Goal: Task Accomplishment & Management: Complete application form

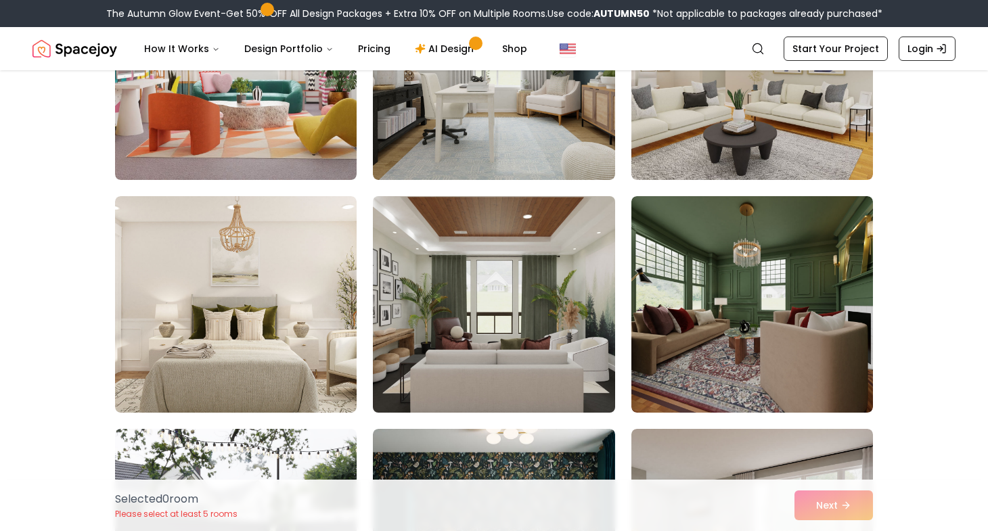
scroll to position [457, 0]
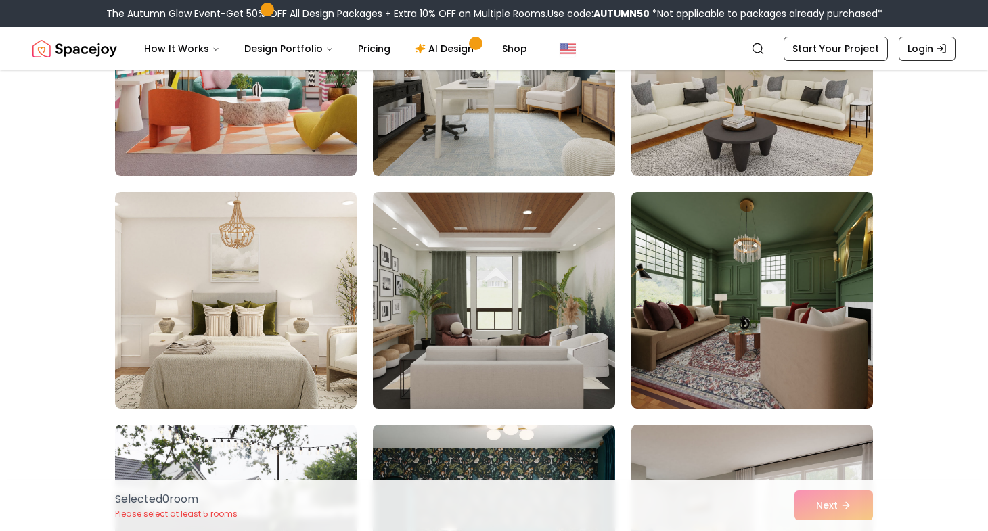
click at [461, 336] on img at bounding box center [494, 300] width 254 height 227
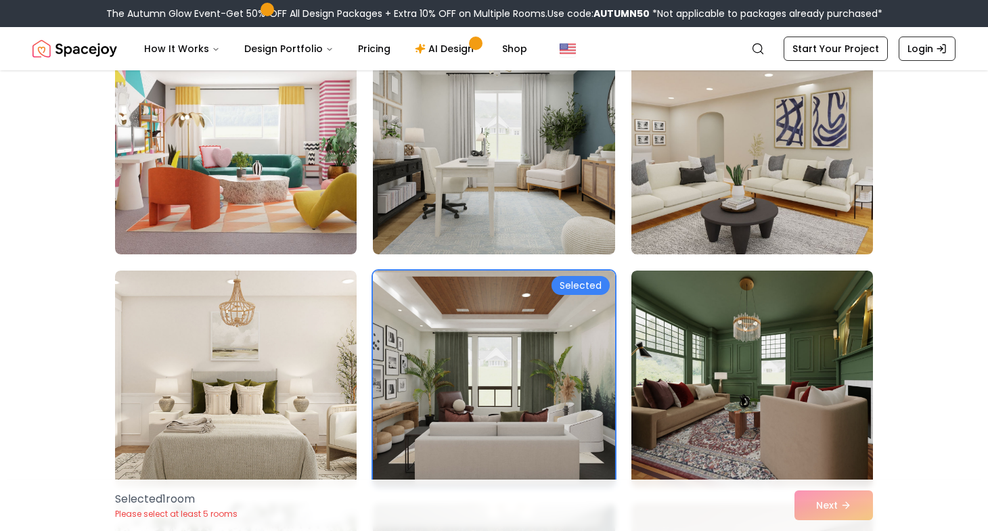
click at [768, 203] on img at bounding box center [752, 145] width 254 height 227
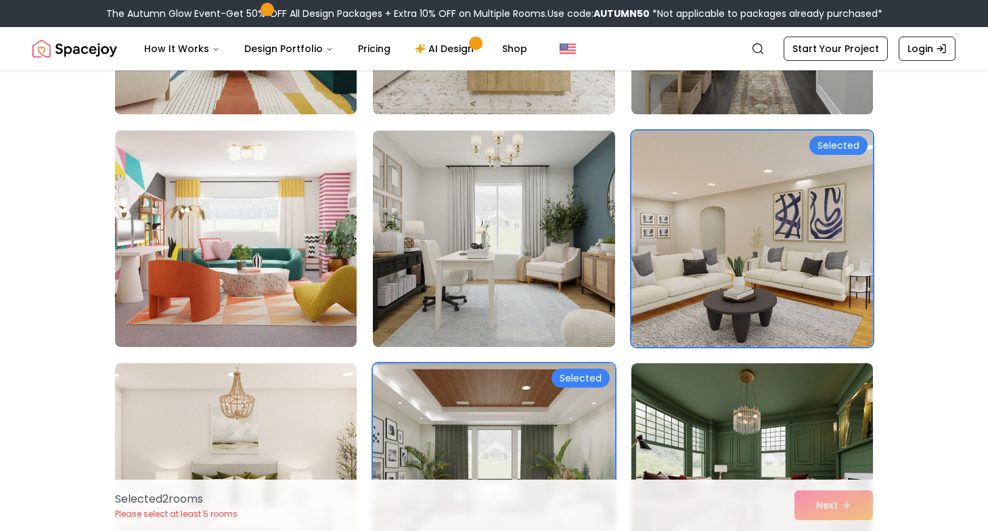
scroll to position [288, 0]
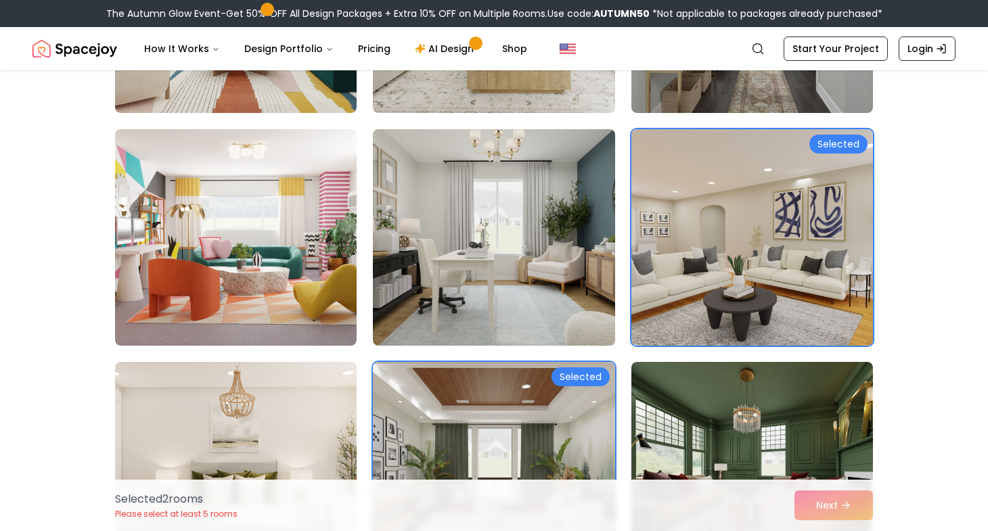
click at [558, 212] on img at bounding box center [494, 237] width 254 height 227
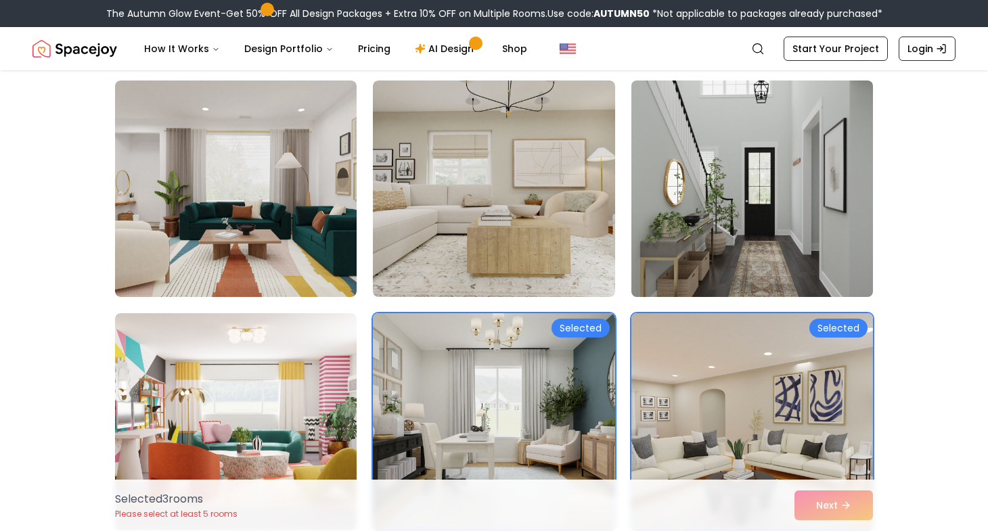
click at [672, 213] on img at bounding box center [752, 188] width 254 height 227
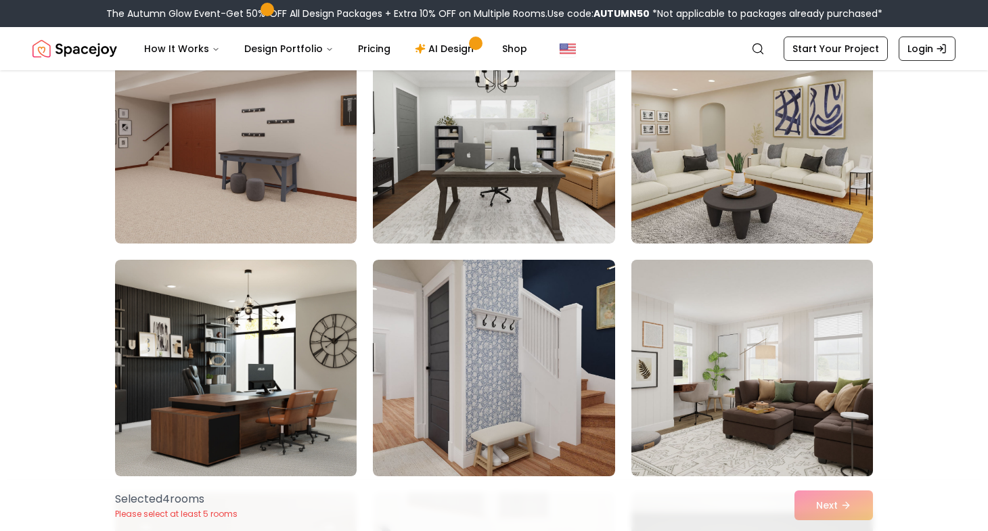
scroll to position [1321, 0]
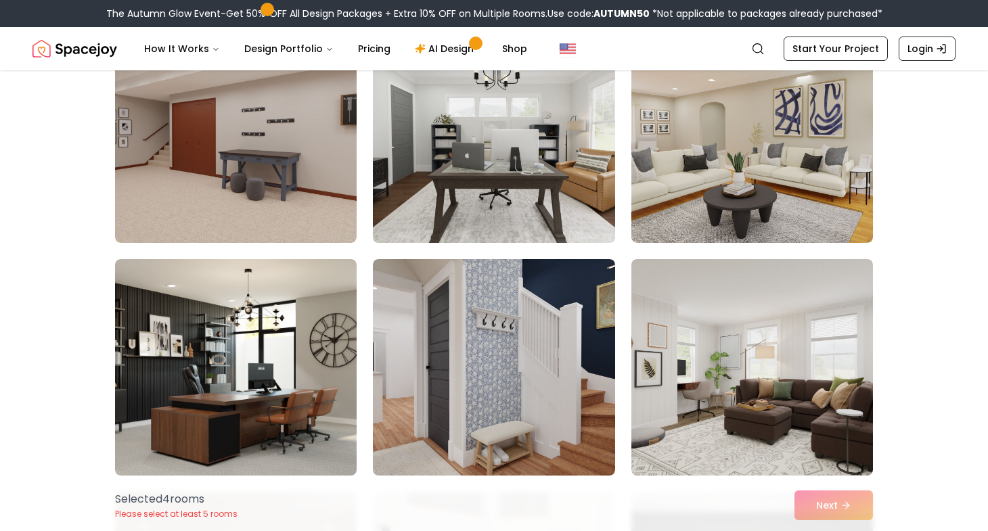
click at [551, 212] on img at bounding box center [494, 134] width 254 height 227
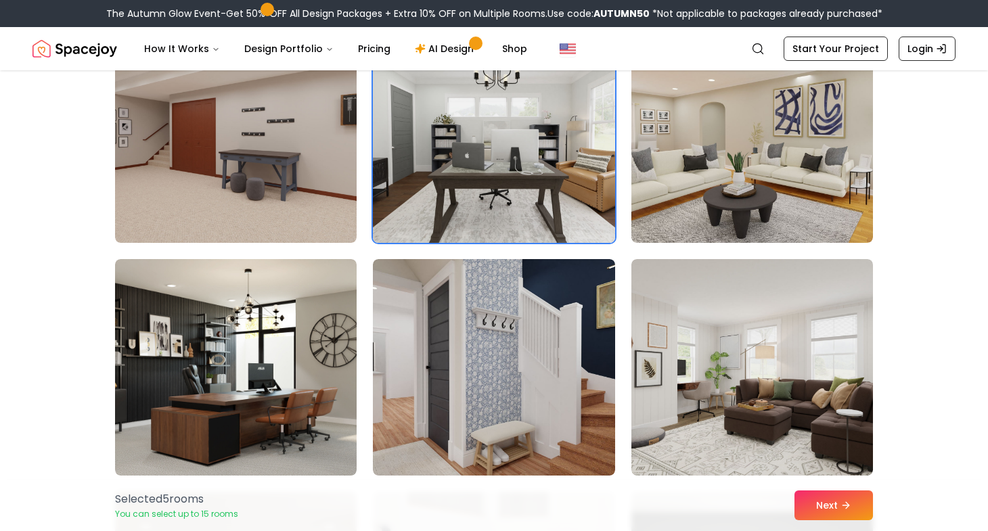
click at [553, 186] on img at bounding box center [494, 134] width 254 height 227
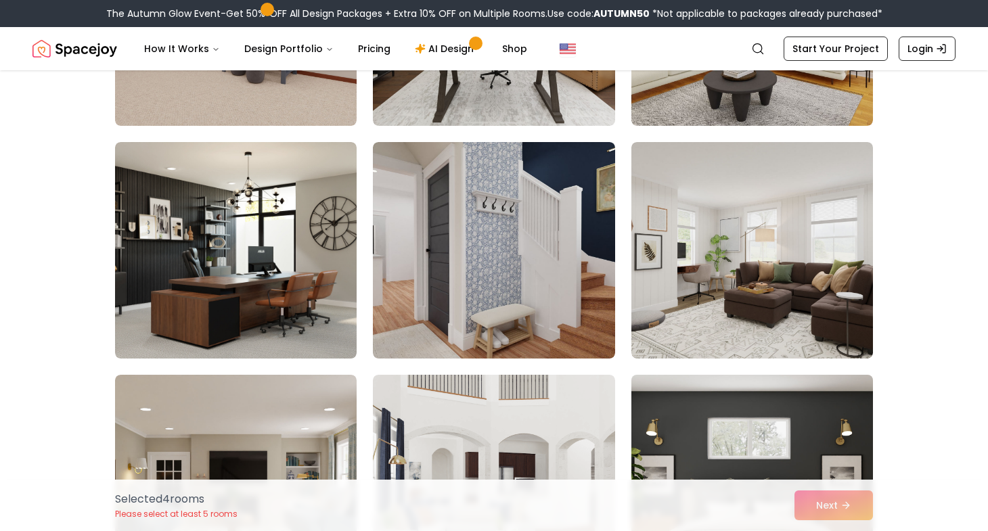
scroll to position [1439, 0]
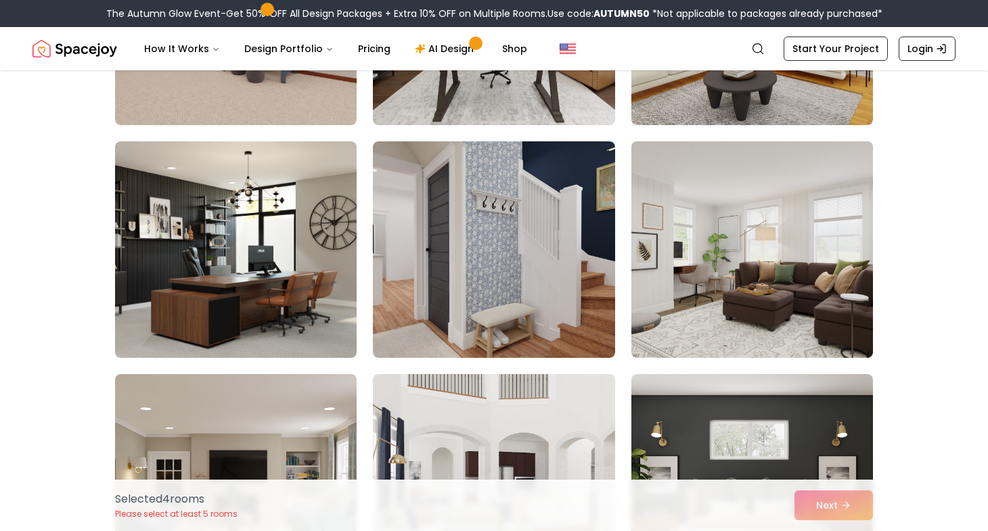
click at [699, 302] on img at bounding box center [752, 249] width 254 height 227
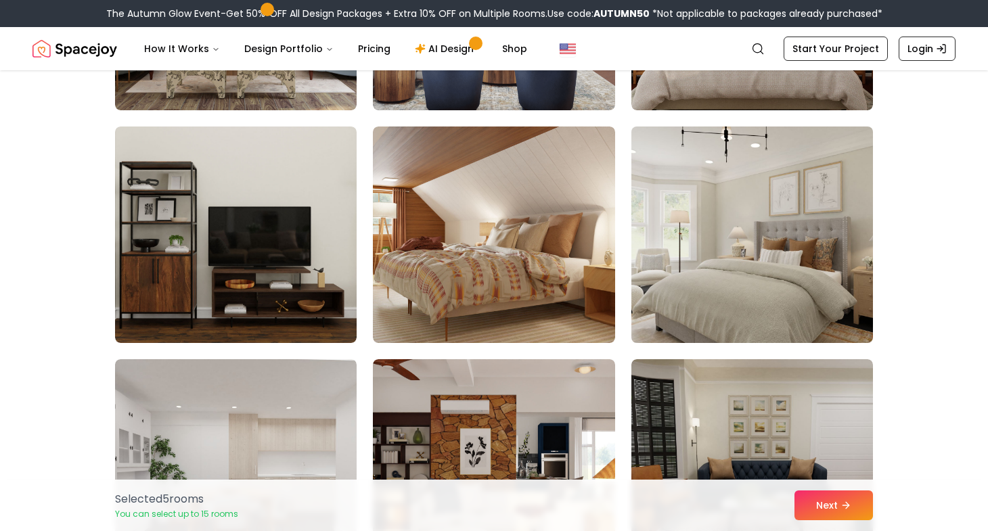
scroll to position [1922, 0]
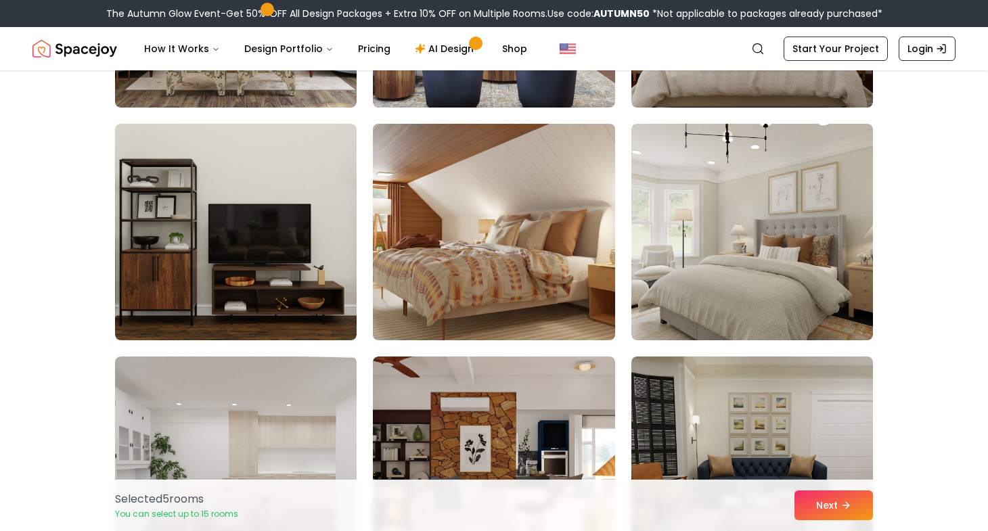
click at [570, 271] on img at bounding box center [494, 231] width 254 height 227
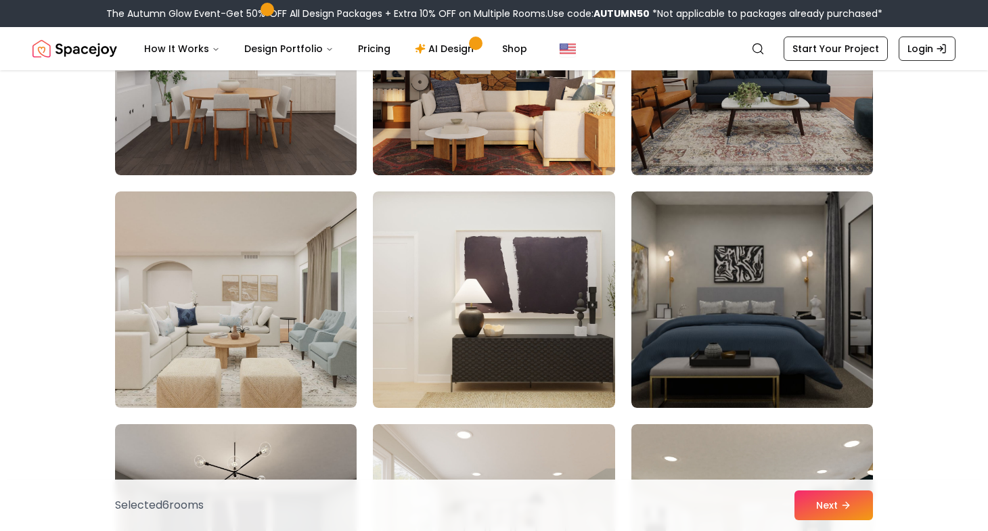
scroll to position [2321, 0]
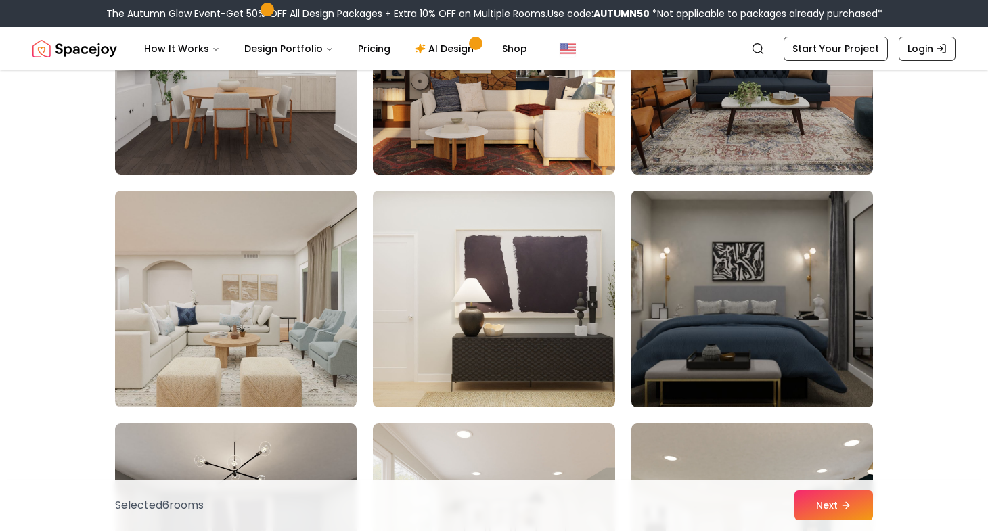
click at [746, 375] on img at bounding box center [752, 298] width 254 height 227
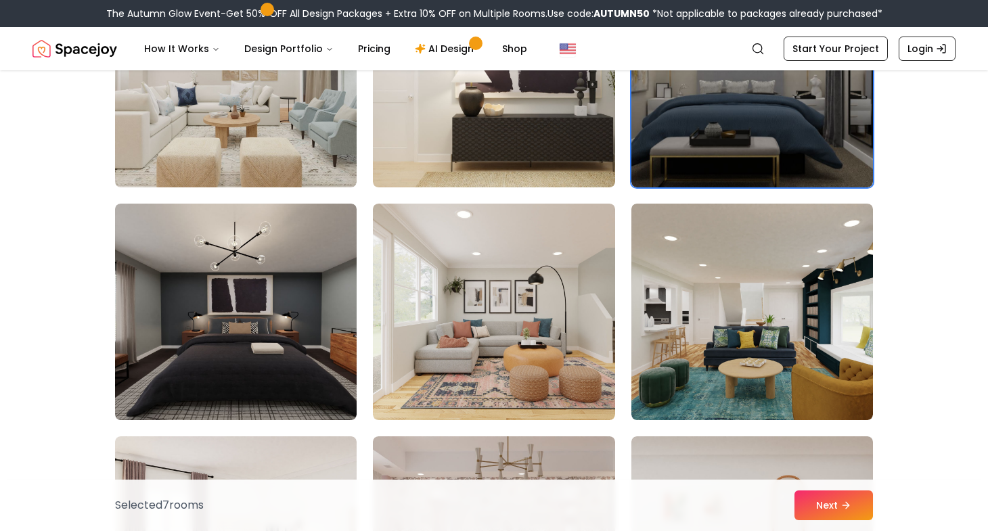
scroll to position [2541, 0]
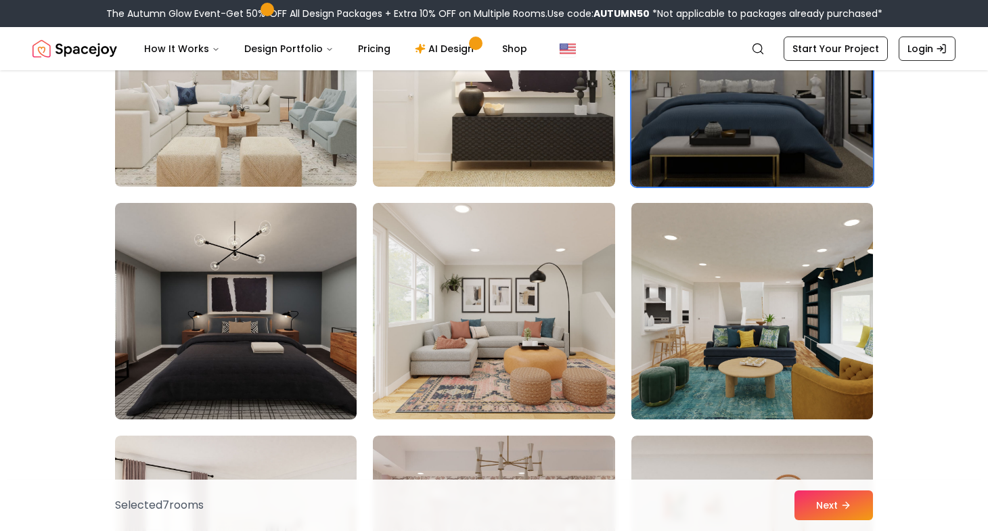
click at [530, 332] on img at bounding box center [494, 311] width 254 height 227
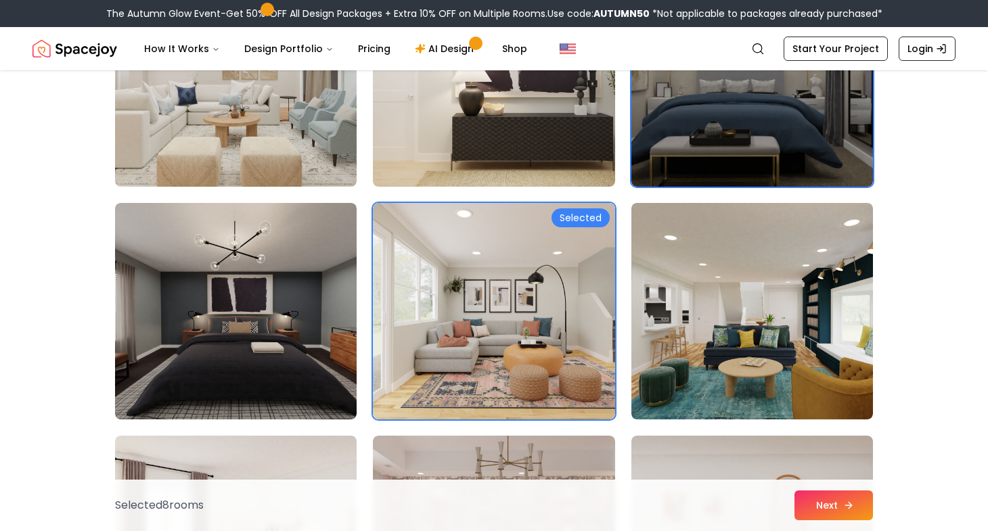
click at [828, 500] on button "Next" at bounding box center [833, 506] width 78 height 30
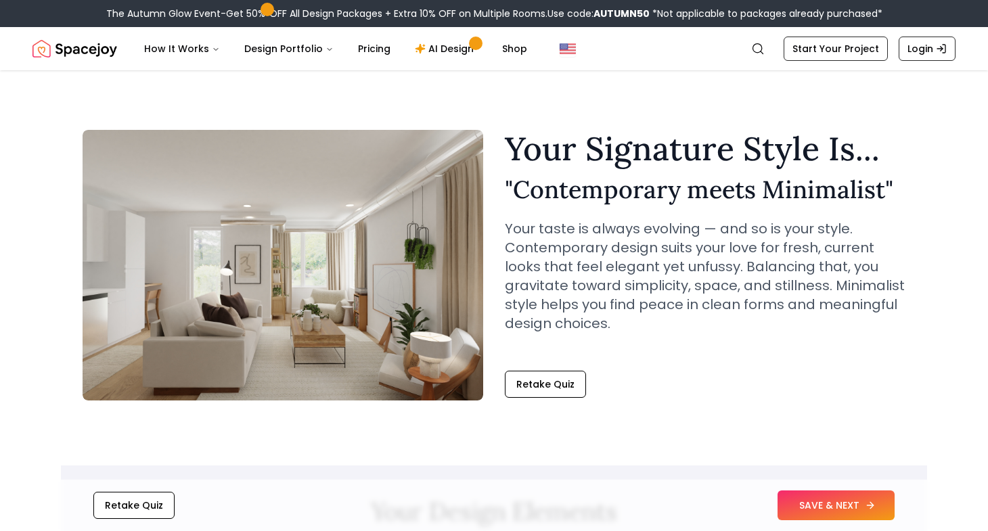
click at [850, 507] on button "SAVE & NEXT" at bounding box center [835, 506] width 117 height 30
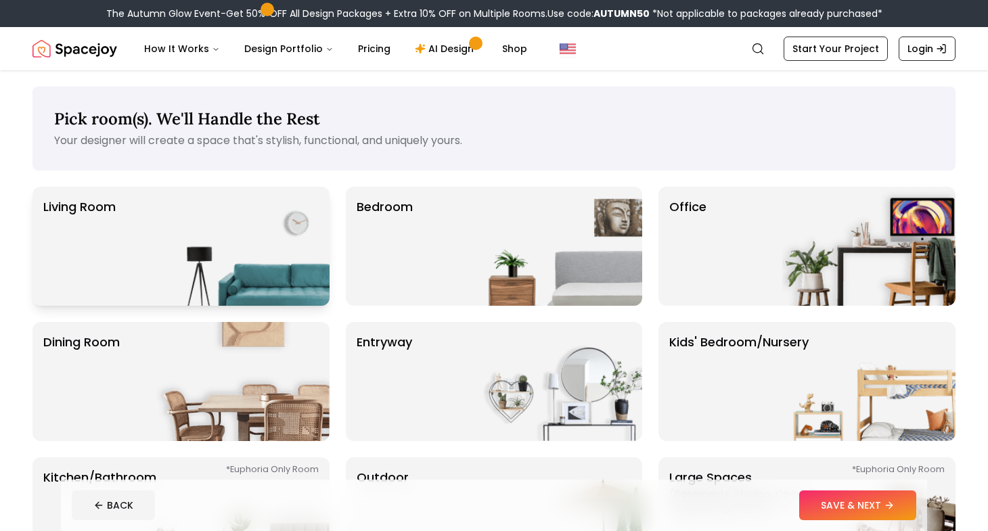
click at [178, 228] on img at bounding box center [242, 246] width 173 height 119
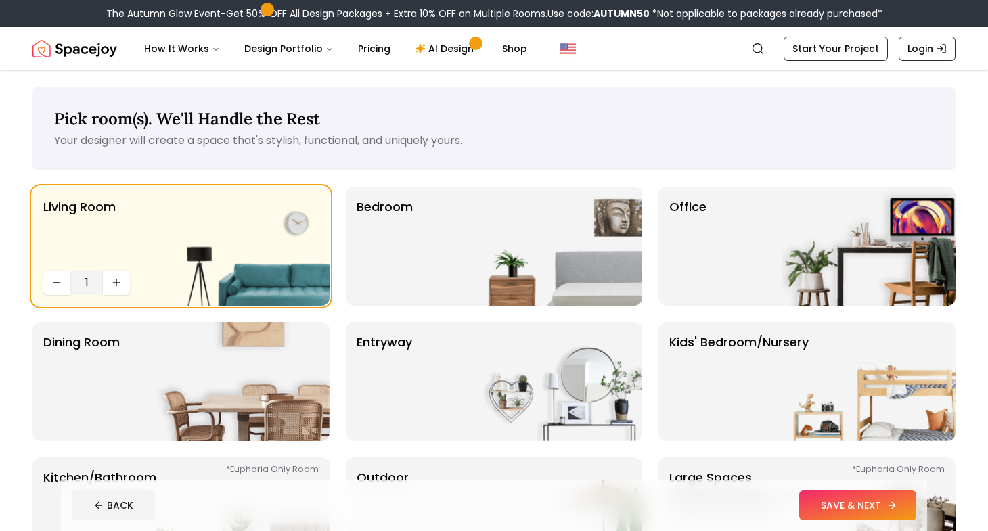
click at [842, 512] on button "SAVE & NEXT" at bounding box center [857, 506] width 117 height 30
